Goal: Information Seeking & Learning: Learn about a topic

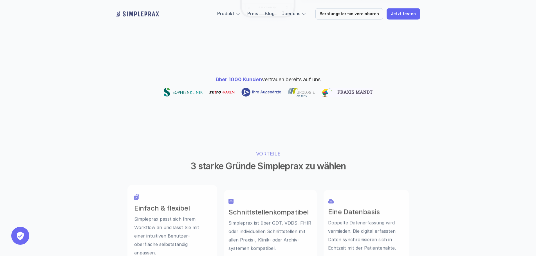
scroll to position [300, 0]
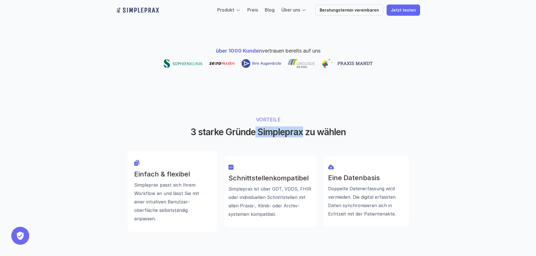
drag, startPoint x: 303, startPoint y: 112, endPoint x: 270, endPoint y: 130, distance: 37.7
click at [254, 127] on h2 "3 starke Gründe Simpleprax zu wählen" at bounding box center [268, 132] width 211 height 11
copy h2 "Simpleprax"
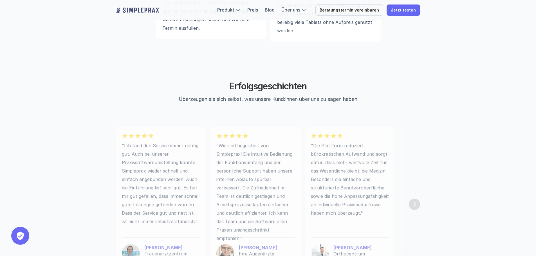
scroll to position [1502, 0]
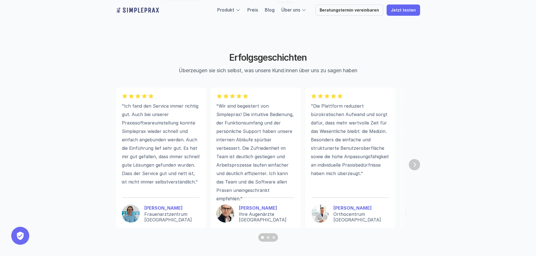
drag, startPoint x: 105, startPoint y: 181, endPoint x: 80, endPoint y: 144, distance: 44.8
click at [417, 165] on img "Next" at bounding box center [415, 165] width 10 height 10
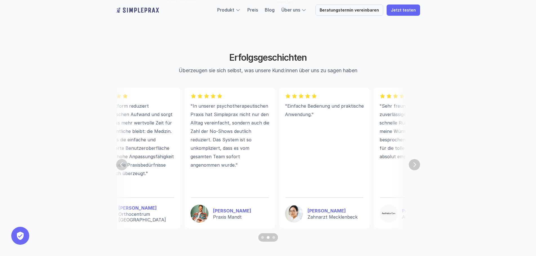
scroll to position [0, 231]
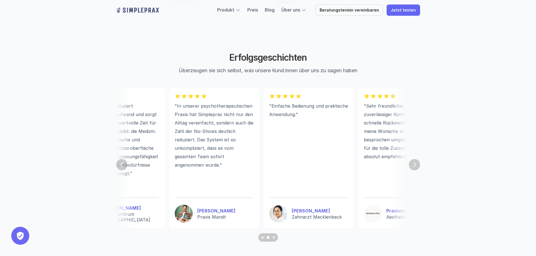
click at [416, 165] on img "Next" at bounding box center [414, 164] width 11 height 11
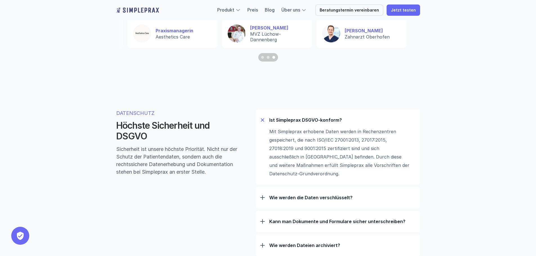
scroll to position [1727, 0]
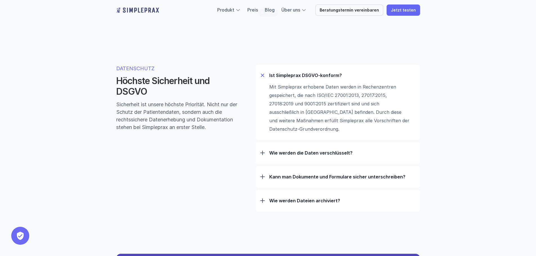
click at [263, 153] on div at bounding box center [262, 153] width 5 height 1
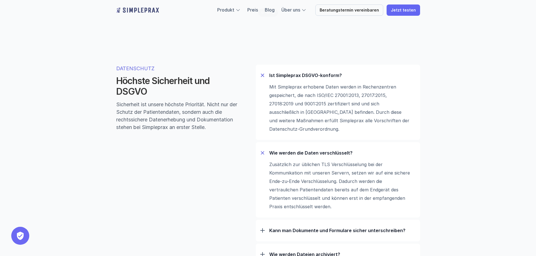
click at [263, 155] on div at bounding box center [263, 153] width 4 height 4
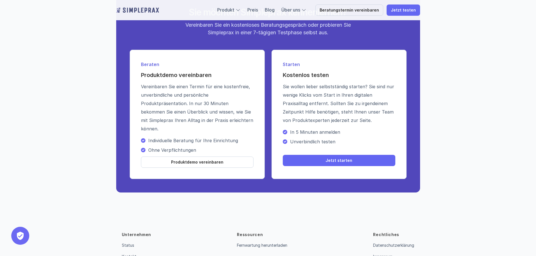
scroll to position [2024, 0]
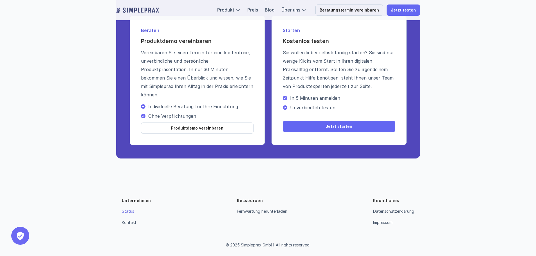
click at [130, 212] on link "Status" at bounding box center [128, 211] width 12 height 5
click at [384, 223] on link "Impressum" at bounding box center [382, 222] width 19 height 5
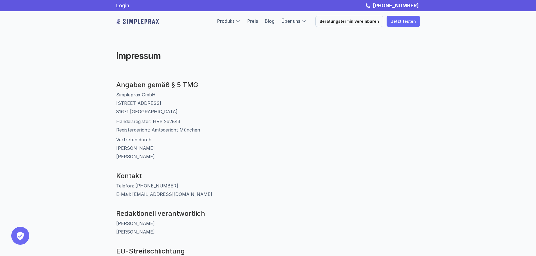
drag, startPoint x: 157, startPoint y: 148, endPoint x: 116, endPoint y: 146, distance: 41.1
click at [116, 146] on p "Vertreten durch: [PERSON_NAME] [PERSON_NAME]" at bounding box center [268, 148] width 304 height 25
click at [146, 19] on img at bounding box center [137, 21] width 43 height 9
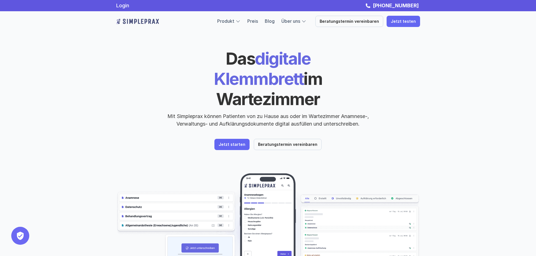
click at [187, 113] on p "Mit Simpleprax können Patienten von zu Hause aus oder im Wartezimmer Anamnese-,…" at bounding box center [268, 120] width 211 height 15
copy p "Simpleprax"
click at [258, 22] on link "Preis" at bounding box center [252, 21] width 11 height 6
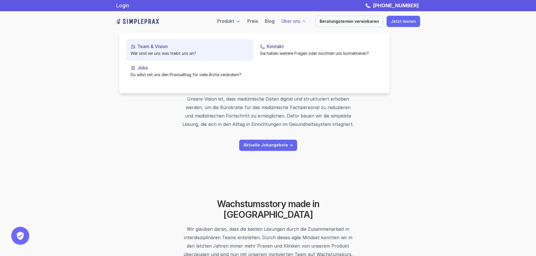
click at [187, 55] on p "Wer sind wir uns was treibt uns an?" at bounding box center [190, 53] width 118 height 6
click at [147, 52] on p "Wer sind wir uns was treibt uns an?" at bounding box center [190, 53] width 118 height 6
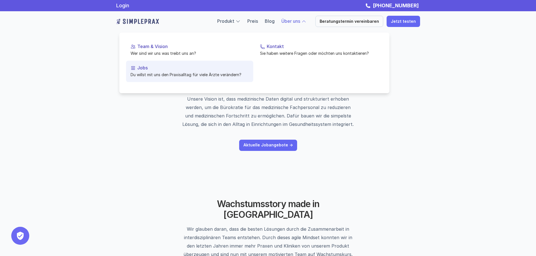
click at [139, 70] on p "Jobs" at bounding box center [192, 67] width 111 height 5
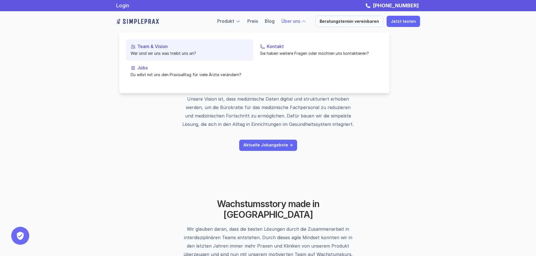
click at [164, 46] on p "Team & Vision" at bounding box center [192, 46] width 111 height 5
click at [148, 46] on p "Team & Vision" at bounding box center [192, 46] width 111 height 5
click at [139, 45] on p "Team & Vision" at bounding box center [192, 46] width 111 height 5
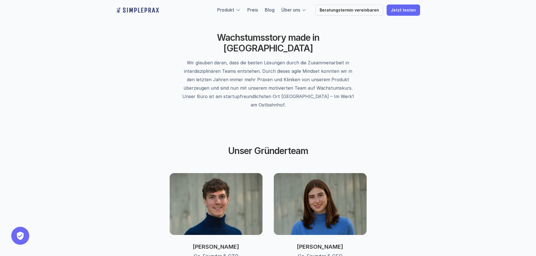
scroll to position [225, 0]
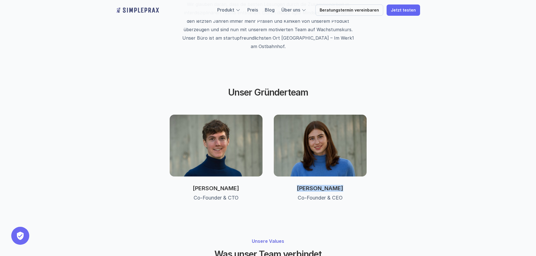
drag, startPoint x: 343, startPoint y: 171, endPoint x: 303, endPoint y: 170, distance: 40.0
click at [303, 185] on p "[PERSON_NAME]" at bounding box center [320, 188] width 93 height 7
click at [311, 185] on p "[PERSON_NAME]" at bounding box center [320, 188] width 93 height 7
drag, startPoint x: 245, startPoint y: 171, endPoint x: 192, endPoint y: 170, distance: 52.9
click at [192, 185] on p "[PERSON_NAME]" at bounding box center [216, 188] width 93 height 7
